Goal: Find specific page/section: Find specific page/section

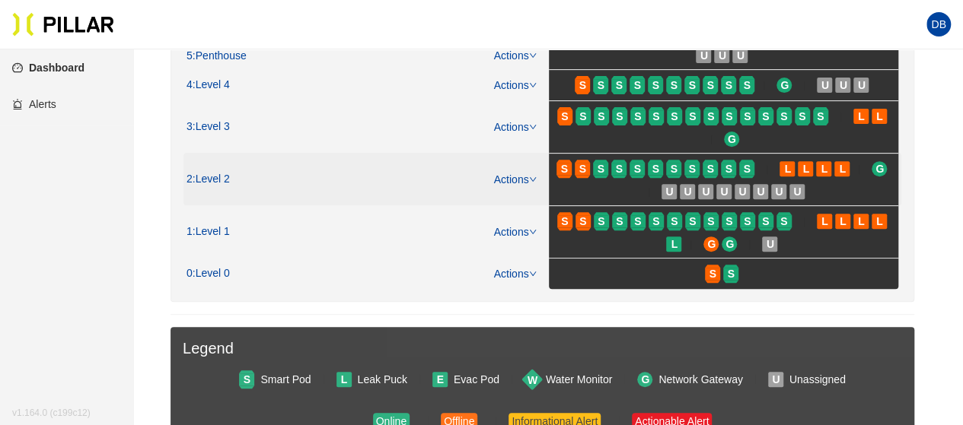
scroll to position [210, 0]
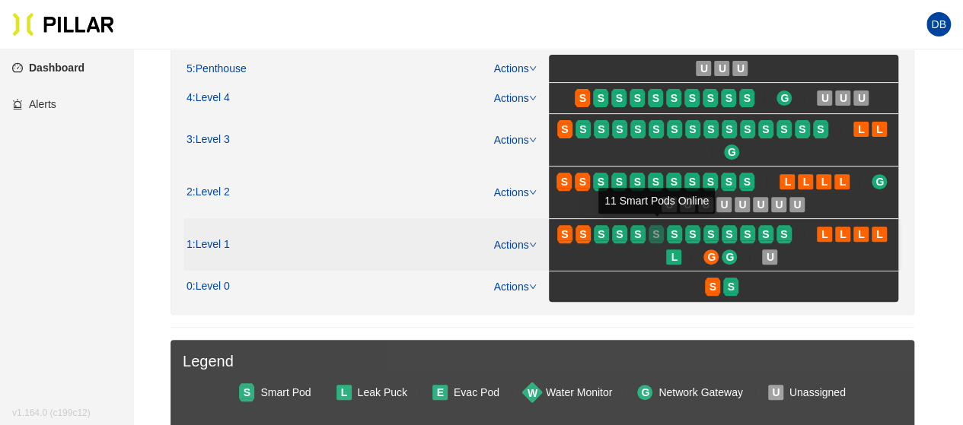
click at [654, 237] on span "S" at bounding box center [655, 234] width 7 height 17
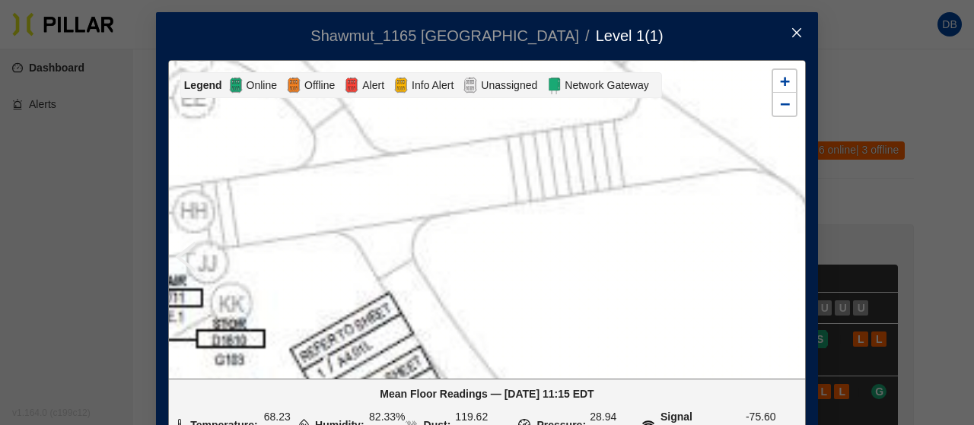
click at [798, 27] on span "Close" at bounding box center [796, 33] width 43 height 43
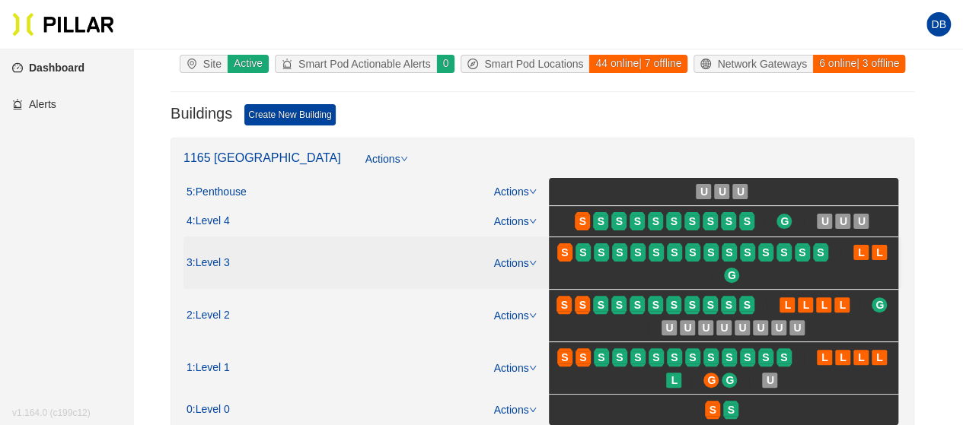
scroll to position [152, 0]
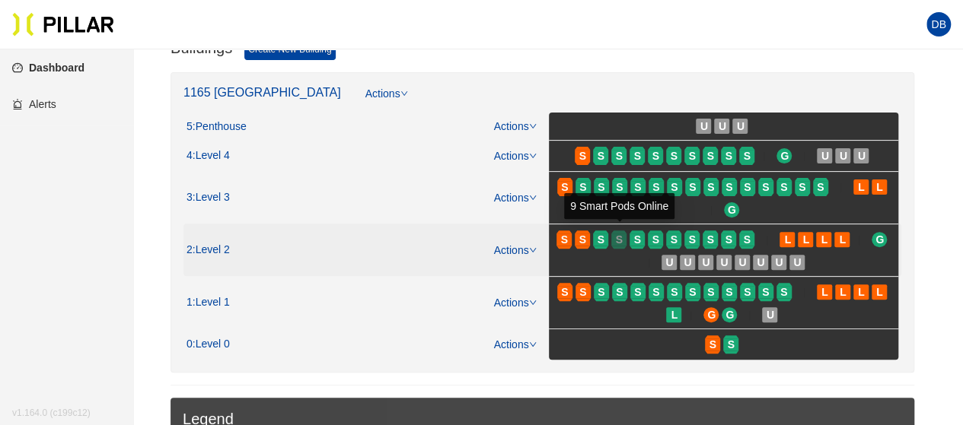
click at [622, 232] on span "S" at bounding box center [619, 239] width 7 height 17
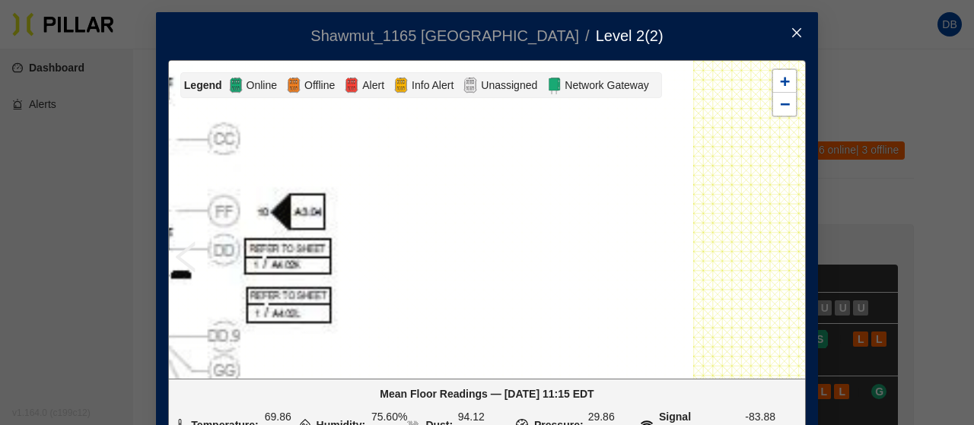
click at [791, 29] on icon "close" at bounding box center [797, 33] width 12 height 12
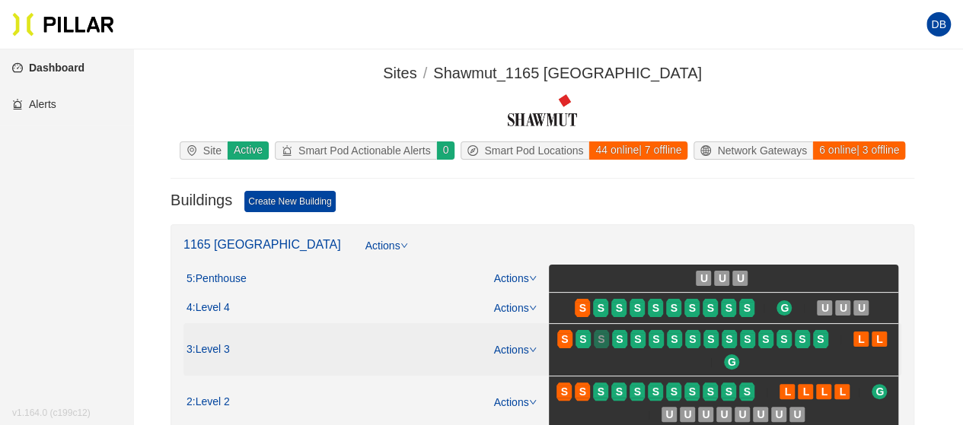
click at [606, 340] on div "S" at bounding box center [601, 339] width 15 height 12
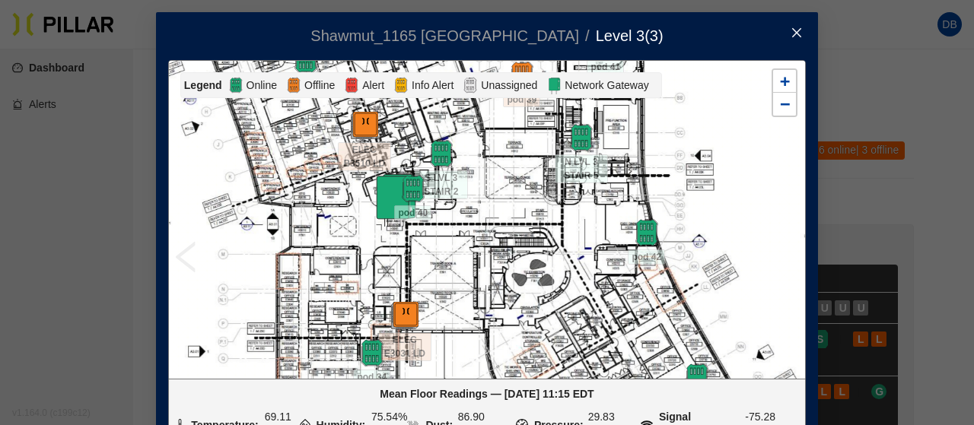
click at [793, 38] on icon "close" at bounding box center [797, 33] width 12 height 12
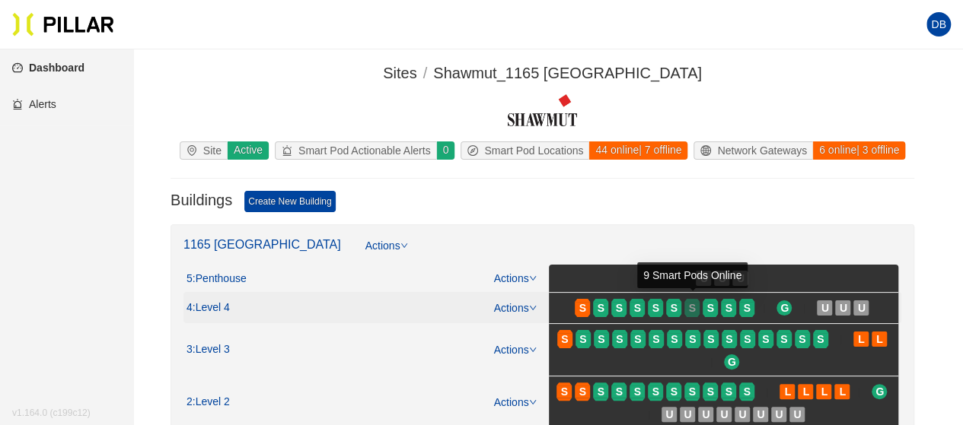
click at [689, 306] on span "S" at bounding box center [692, 308] width 7 height 17
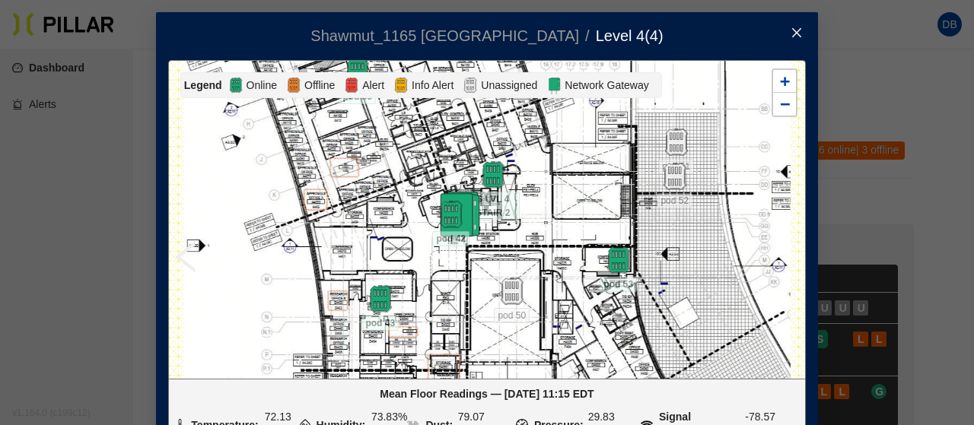
click at [791, 30] on icon "close" at bounding box center [797, 33] width 12 height 12
